Goal: Find specific page/section: Find specific page/section

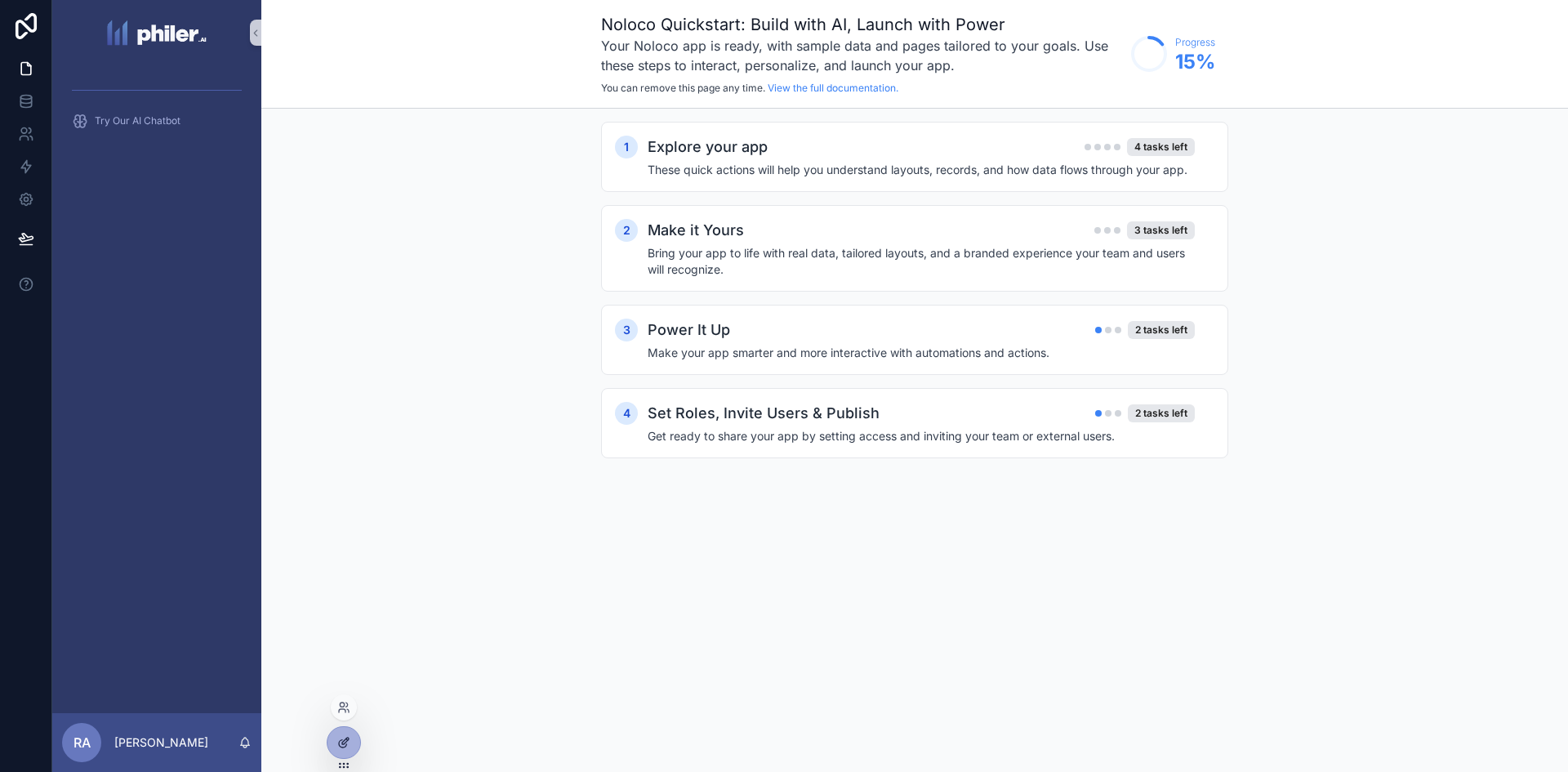
click at [349, 749] on icon at bounding box center [344, 742] width 13 height 13
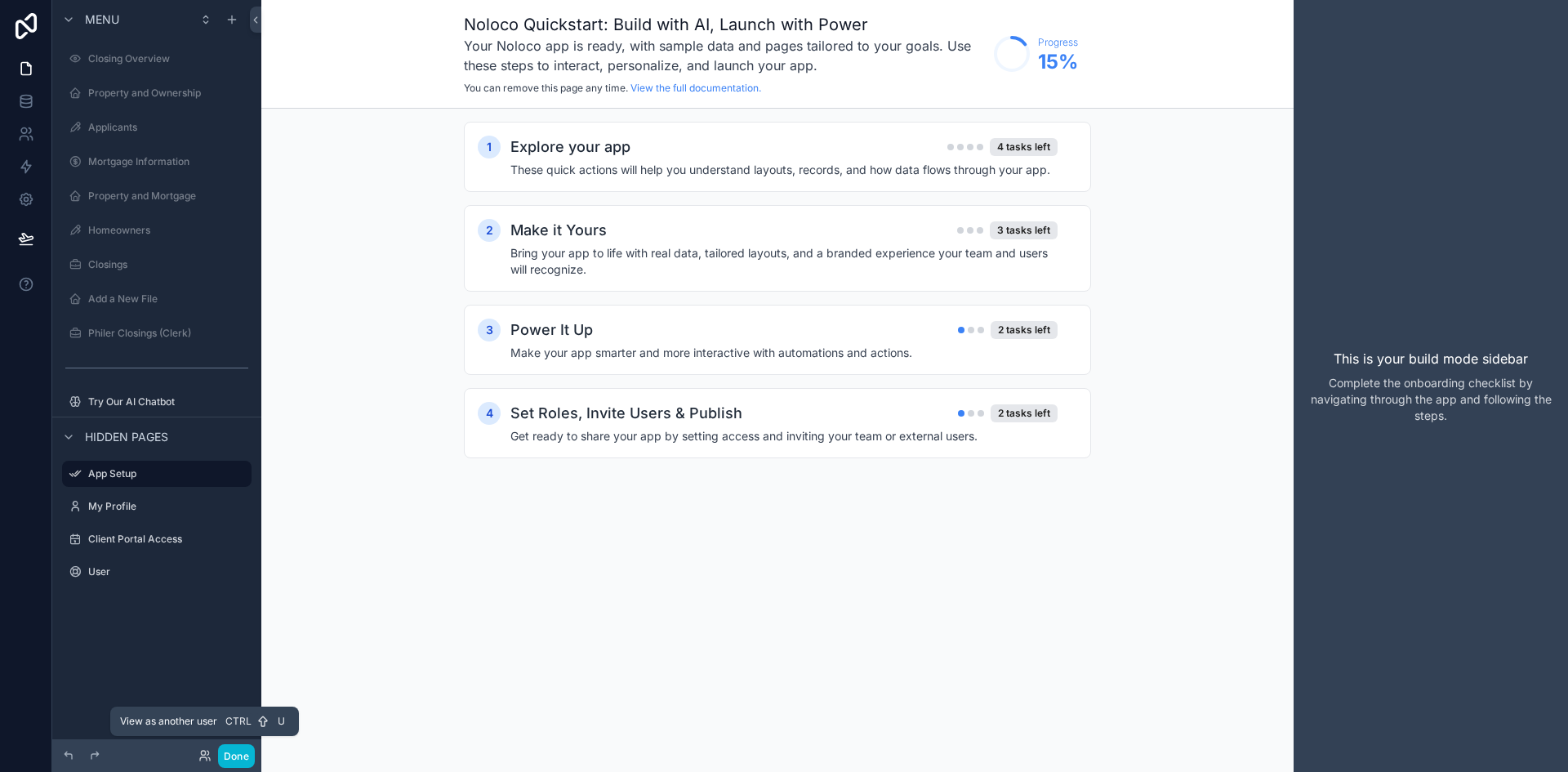
click at [192, 754] on div "Done" at bounding box center [222, 755] width 65 height 23
click at [205, 754] on icon at bounding box center [204, 755] width 13 height 13
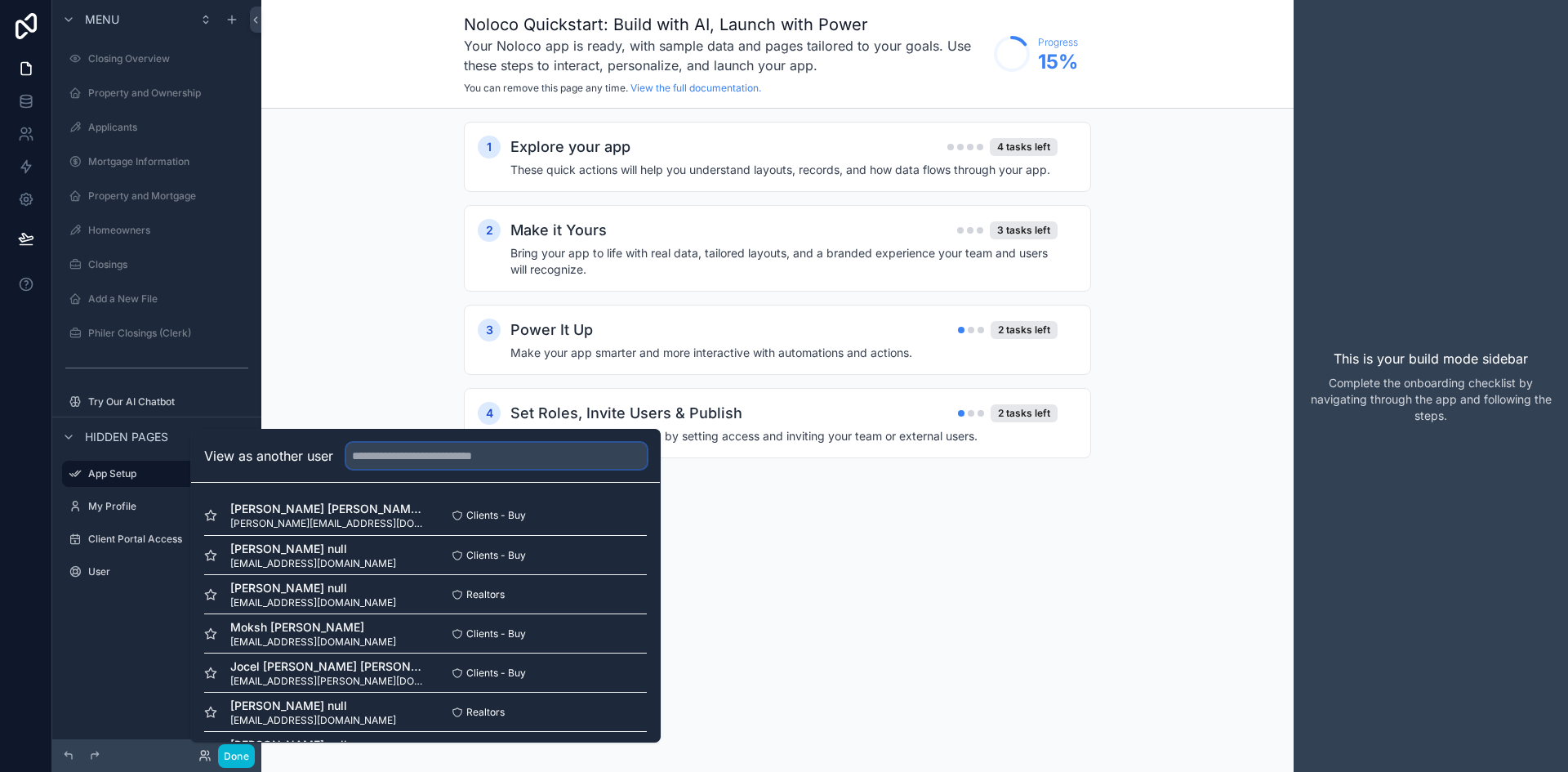
click at [479, 453] on input "text" at bounding box center [496, 456] width 300 height 26
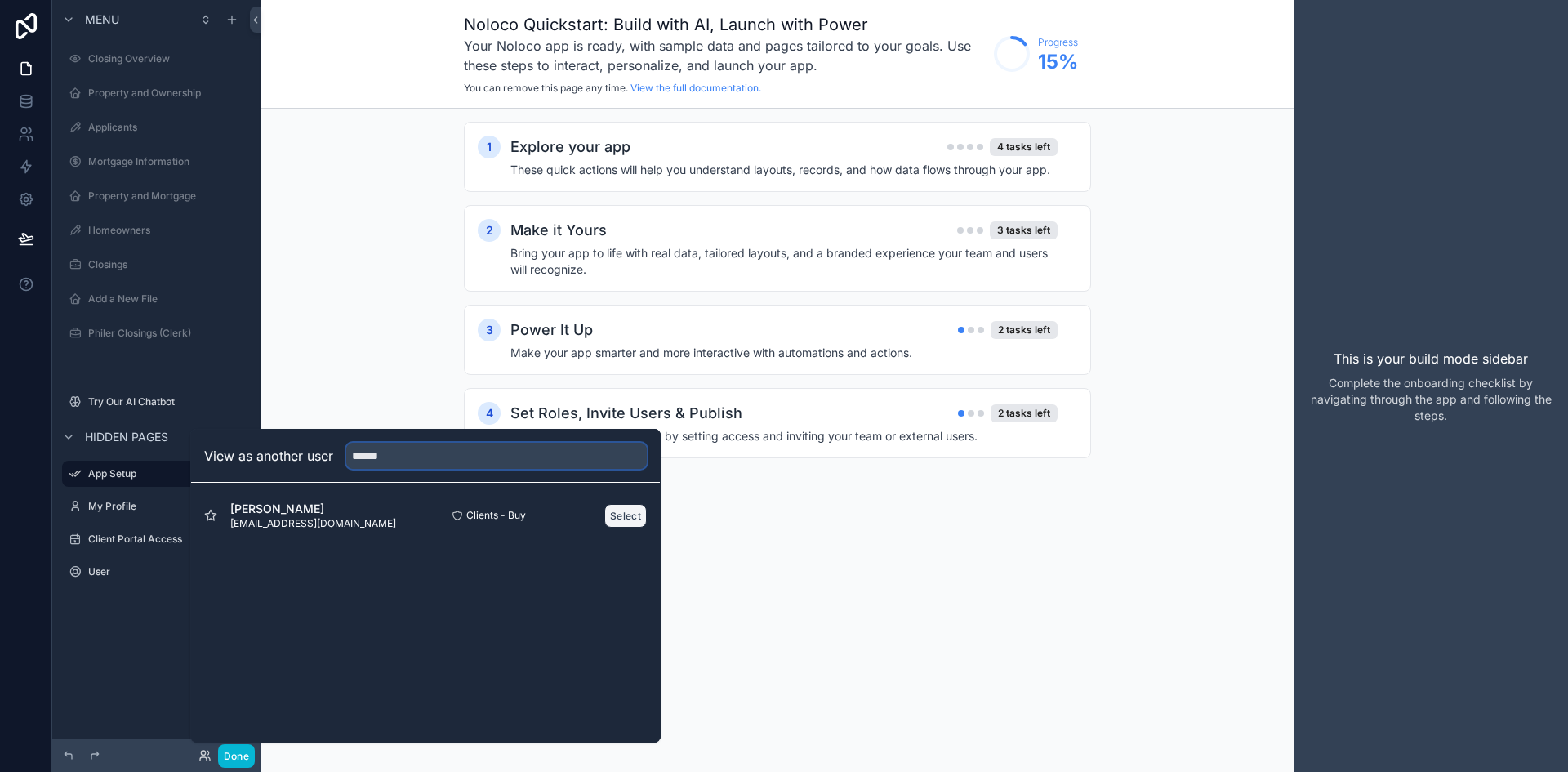
type input "******"
click at [611, 518] on button "Select" at bounding box center [625, 515] width 43 height 23
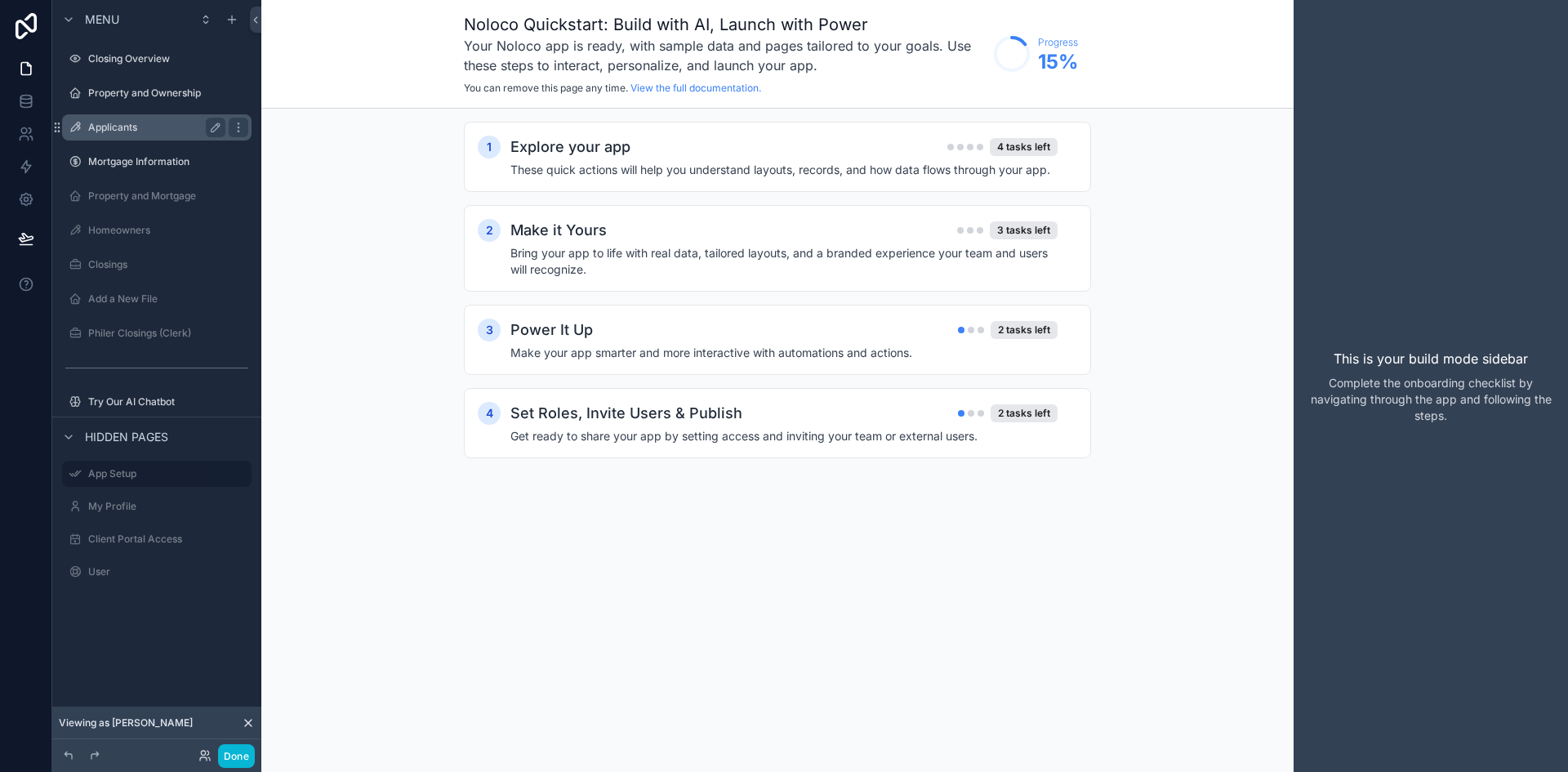
click at [144, 123] on label "Applicants" at bounding box center [153, 127] width 131 height 13
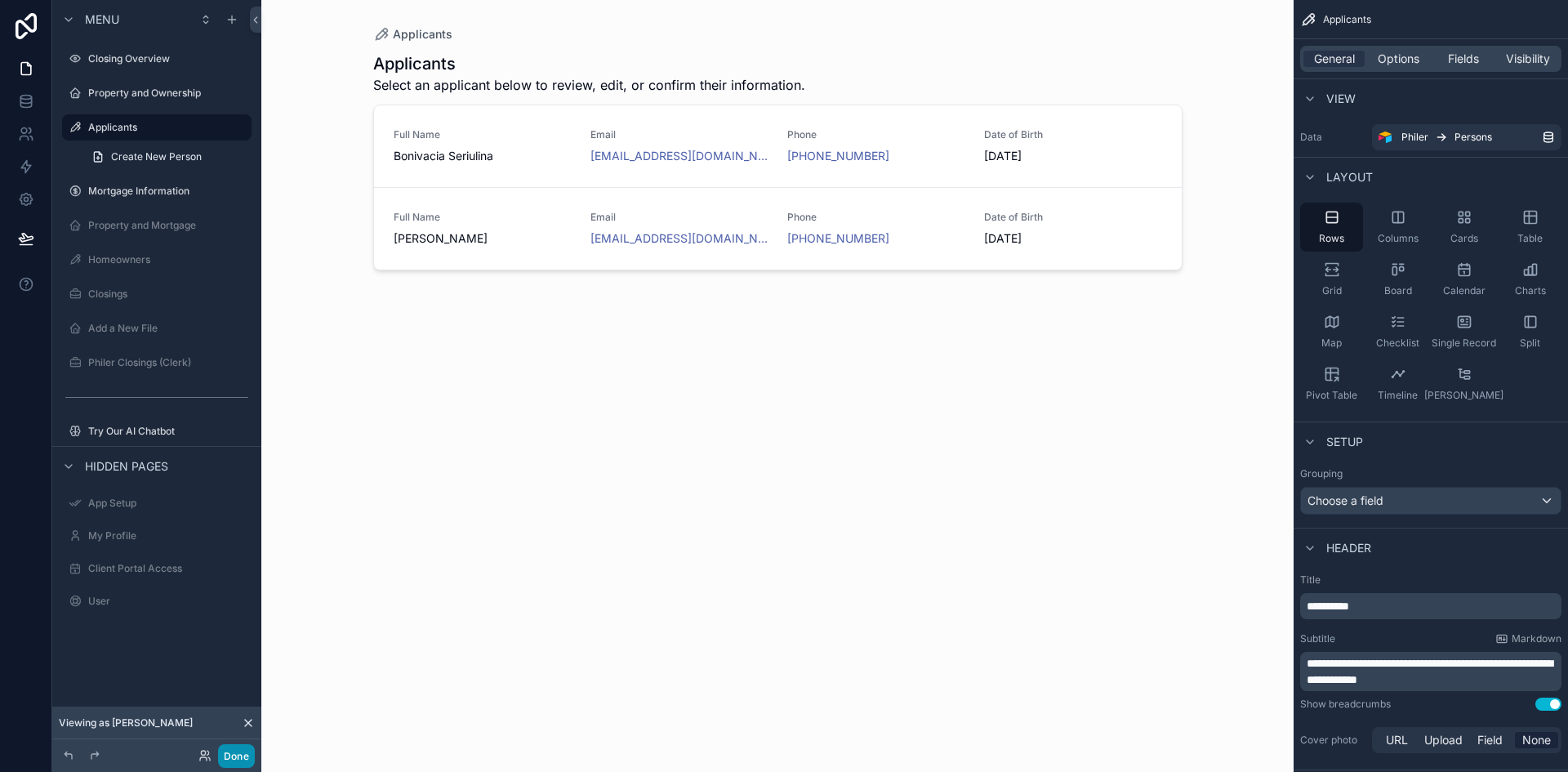
click at [241, 758] on button "Done" at bounding box center [237, 755] width 37 height 23
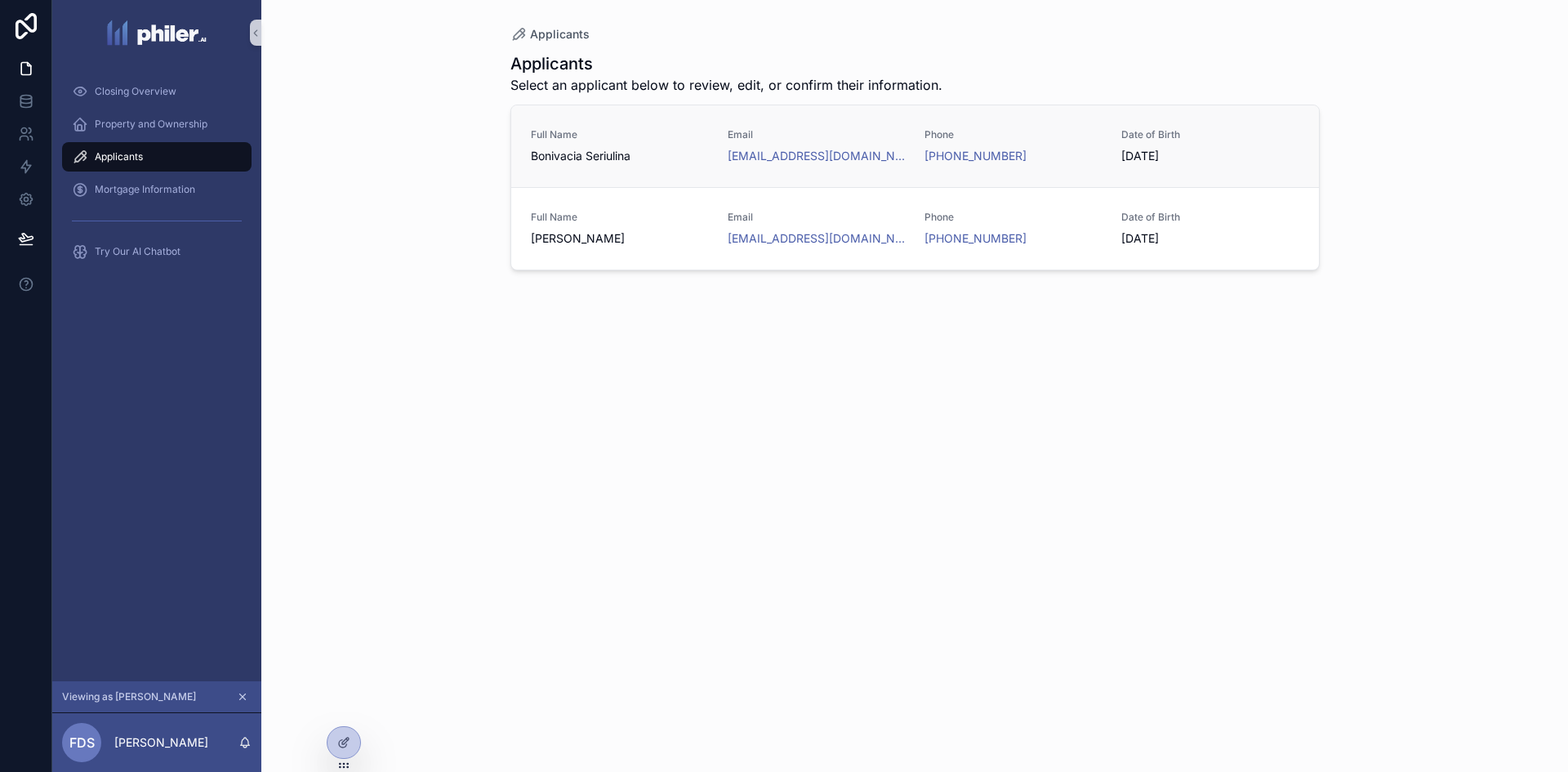
click at [626, 135] on span "Full Name" at bounding box center [620, 134] width 178 height 13
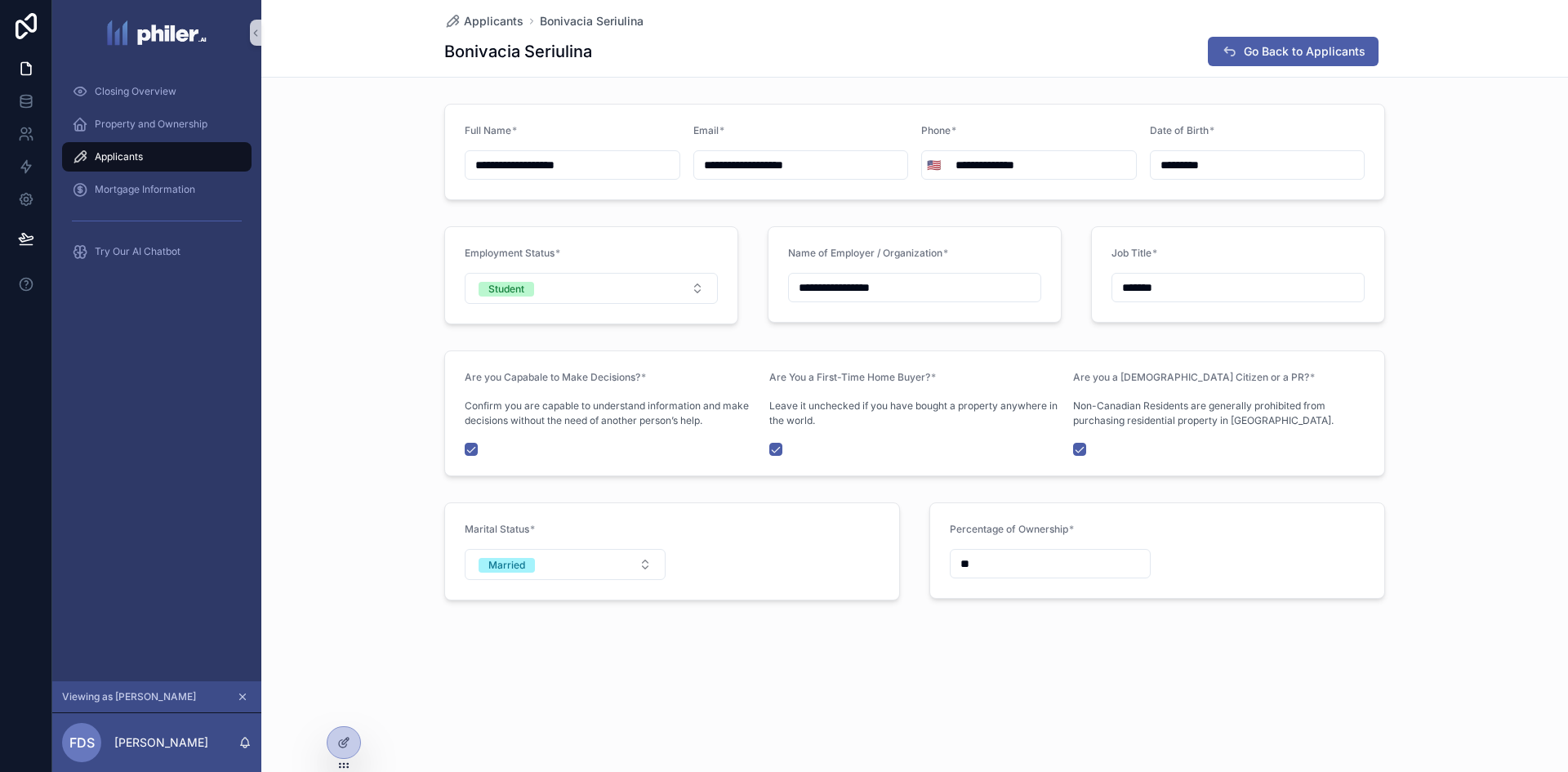
click at [145, 149] on div "Applicants" at bounding box center [157, 157] width 170 height 26
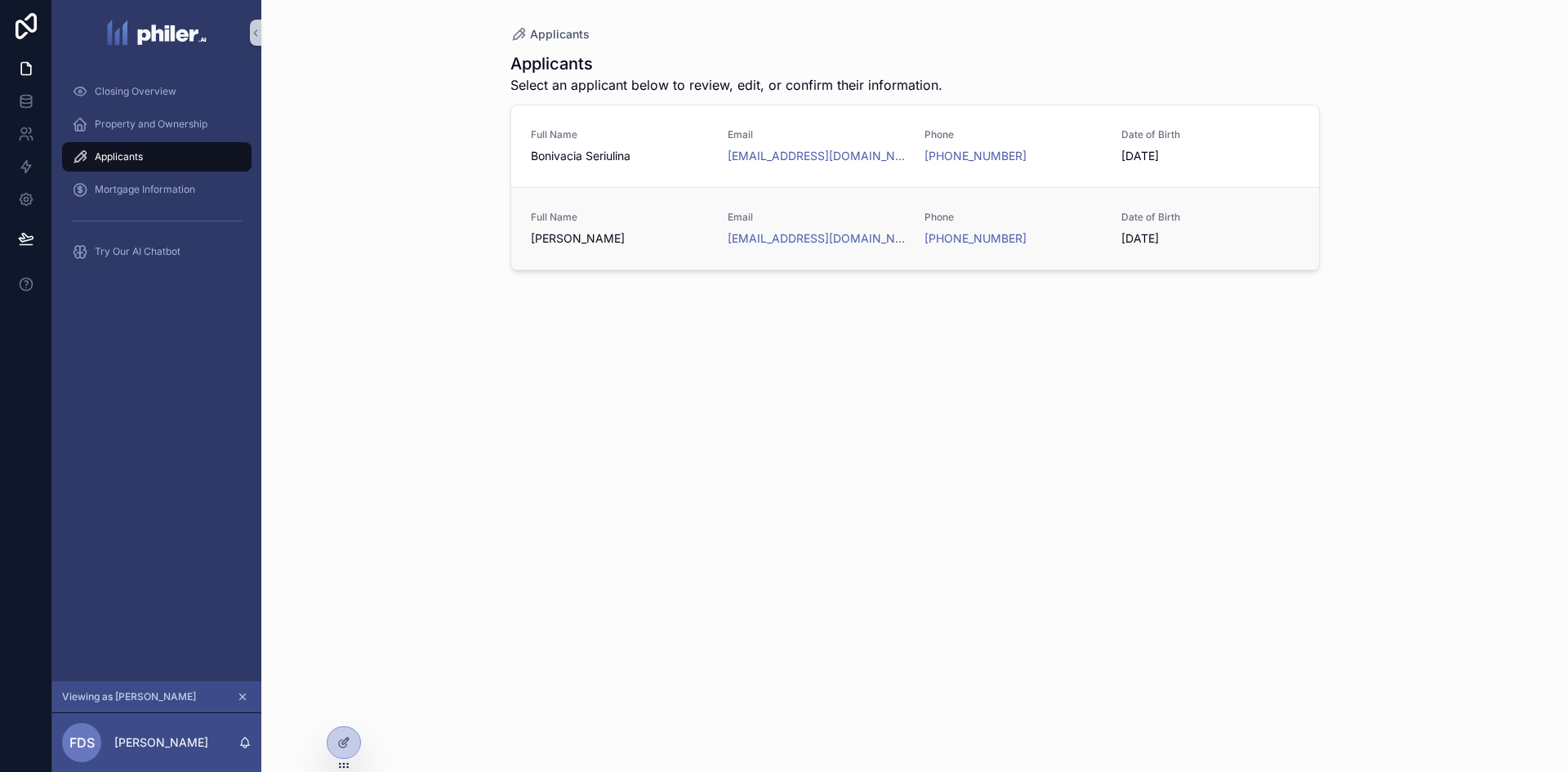
click at [666, 232] on span "[PERSON_NAME]" at bounding box center [620, 238] width 178 height 17
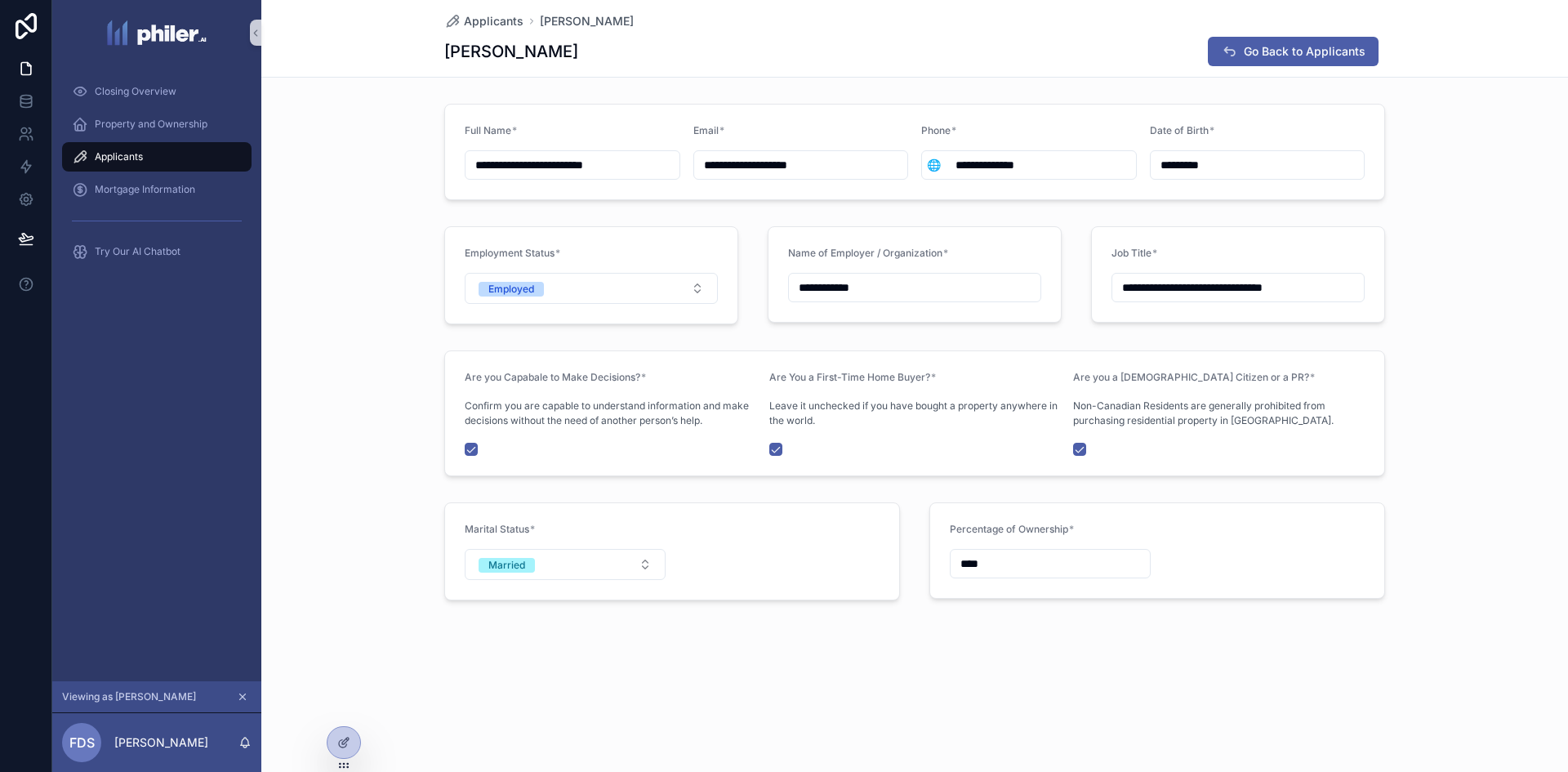
click at [137, 157] on span "Applicants" at bounding box center [118, 157] width 48 height 13
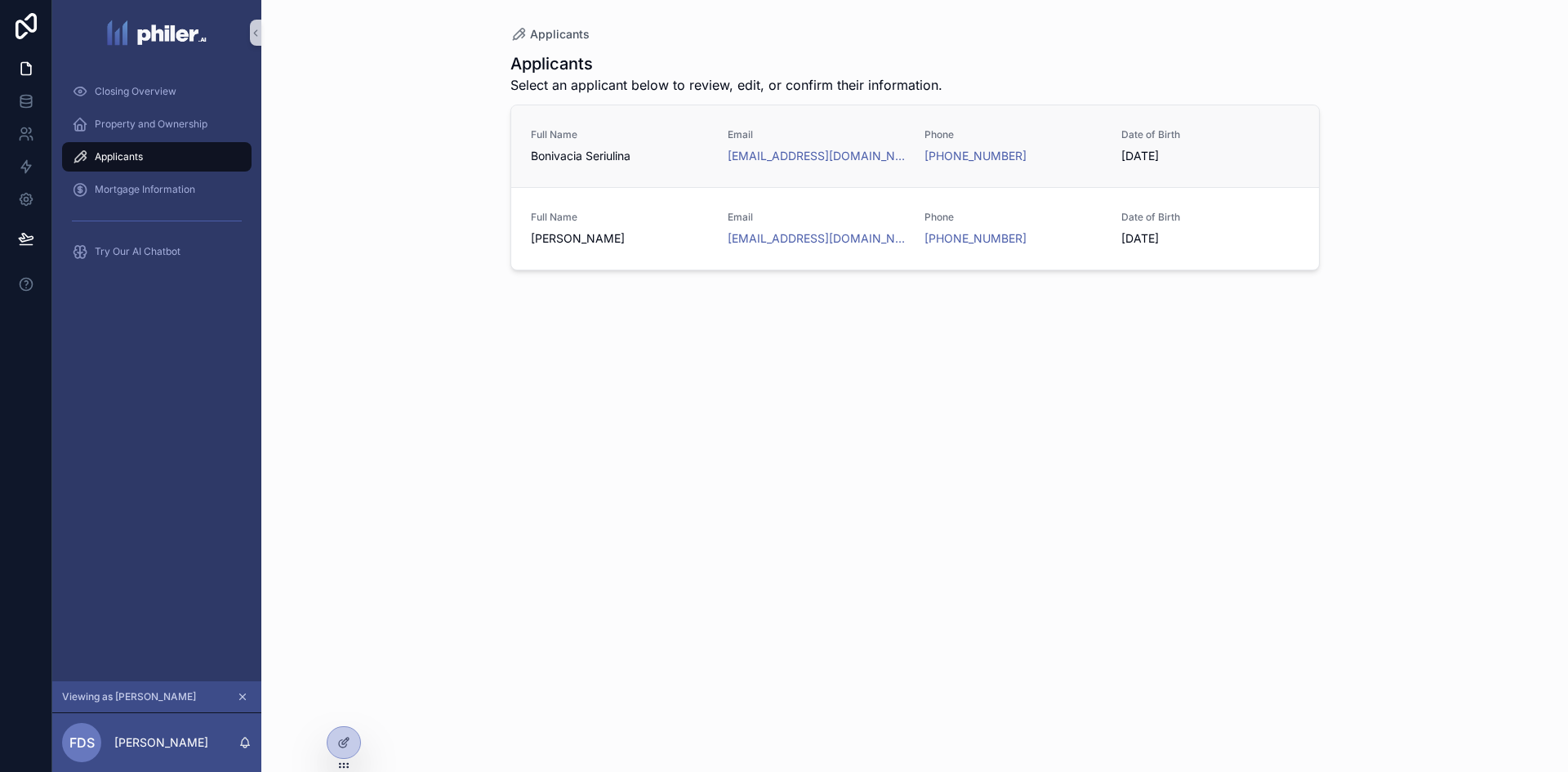
click at [583, 157] on span "Bonivacia Seriulina" at bounding box center [620, 156] width 178 height 17
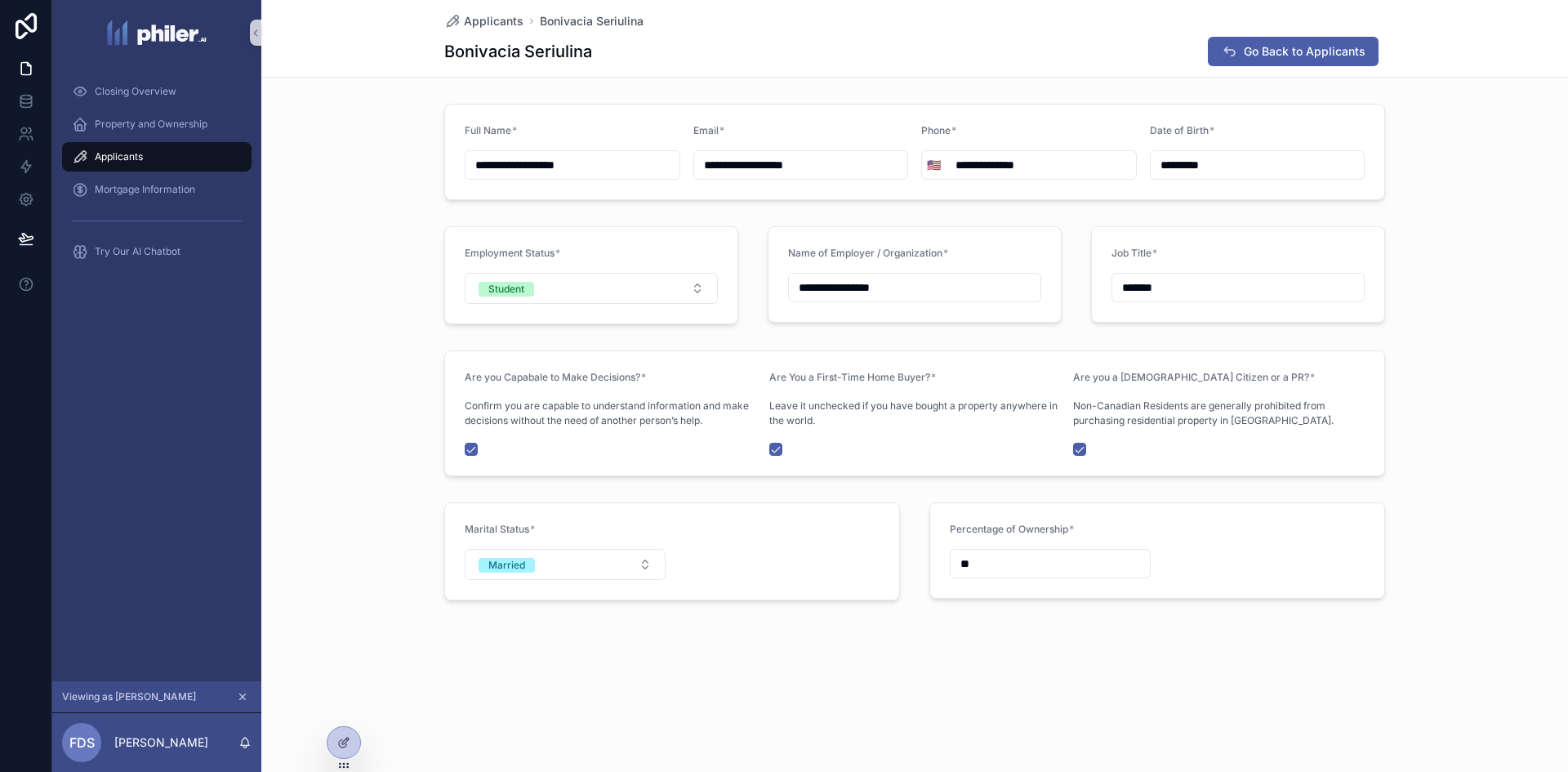
click at [147, 156] on div "Applicants" at bounding box center [157, 157] width 170 height 26
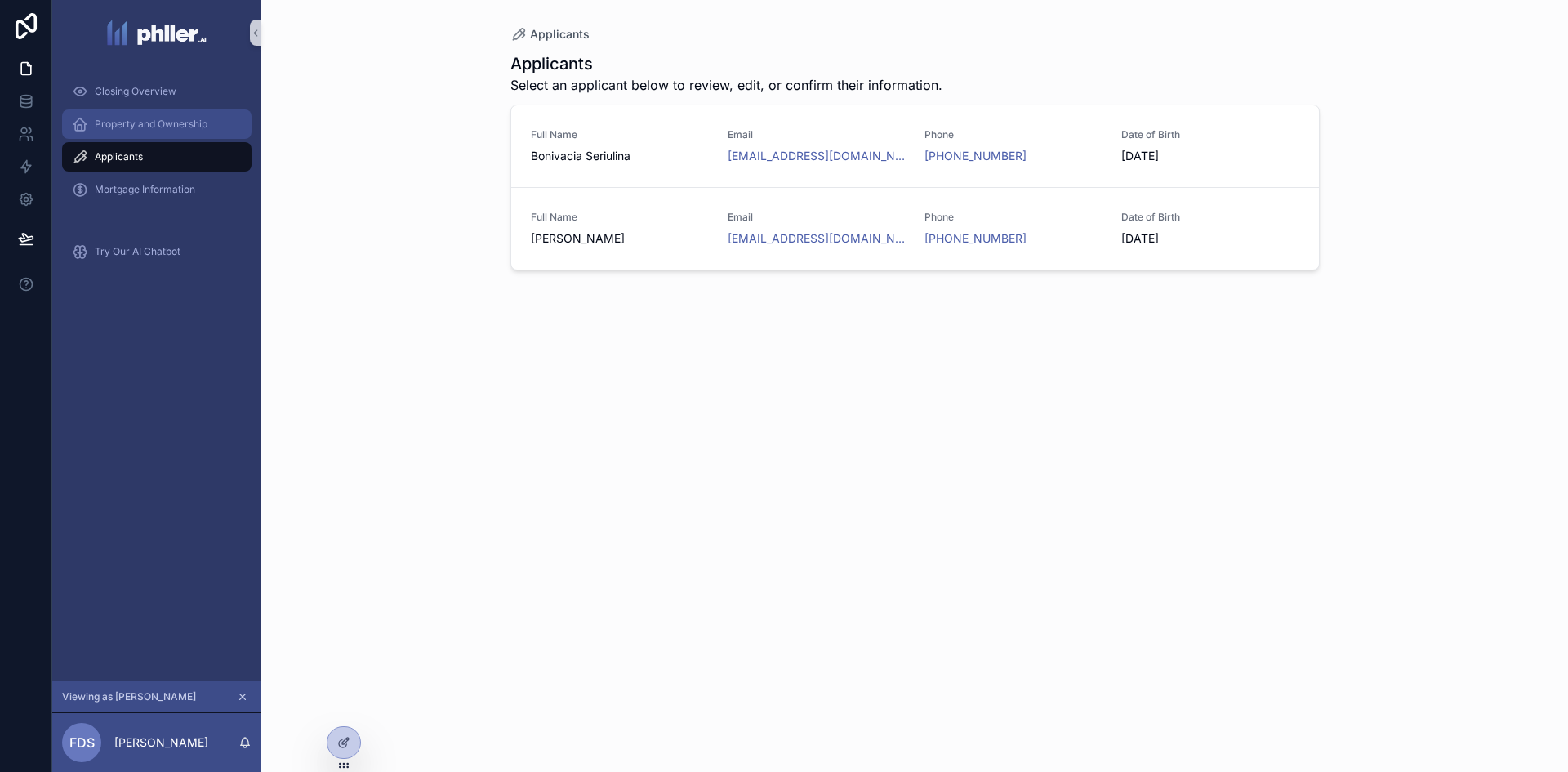
click at [146, 124] on span "Property and Ownership" at bounding box center [151, 124] width 112 height 13
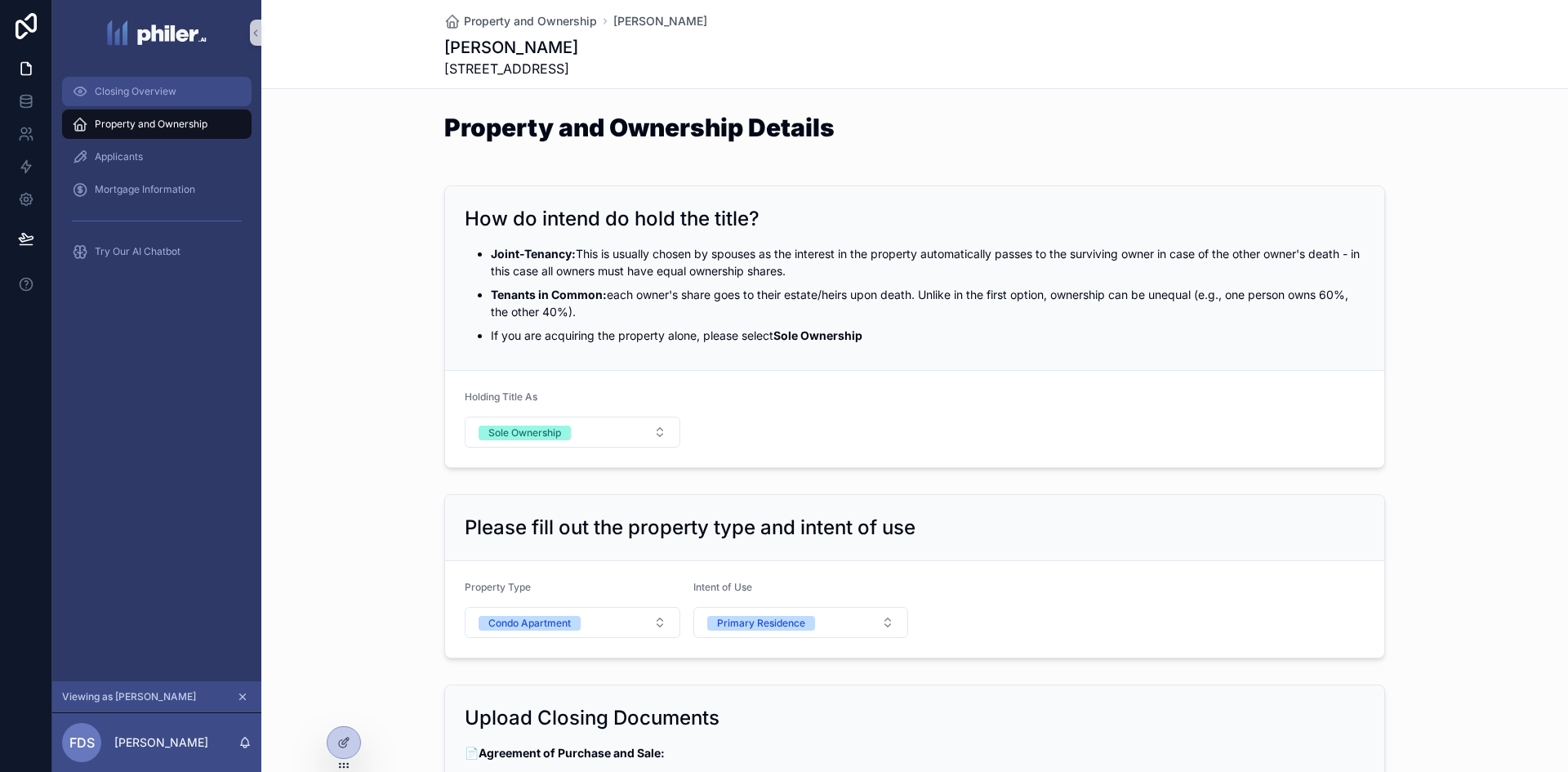
click at [144, 99] on div "Closing Overview" at bounding box center [157, 91] width 170 height 26
